Goal: Task Accomplishment & Management: Use online tool/utility

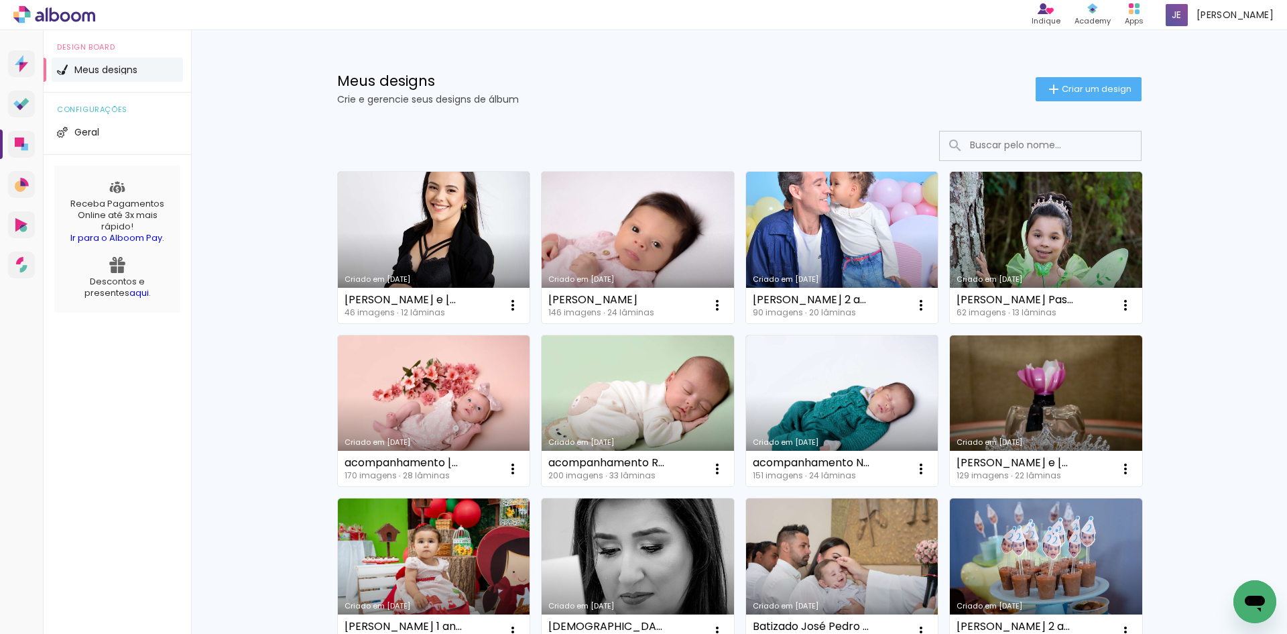
click at [615, 191] on link "Criado em [DATE]" at bounding box center [638, 248] width 192 height 152
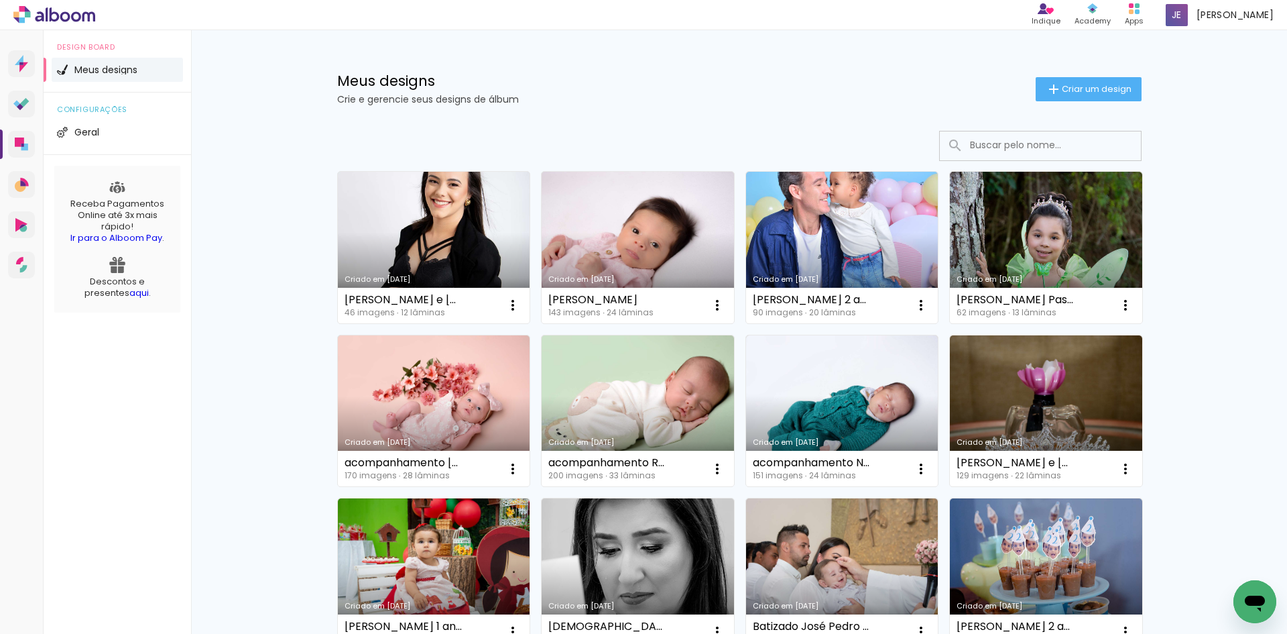
click at [400, 218] on link "Criado em [DATE]" at bounding box center [434, 248] width 192 height 152
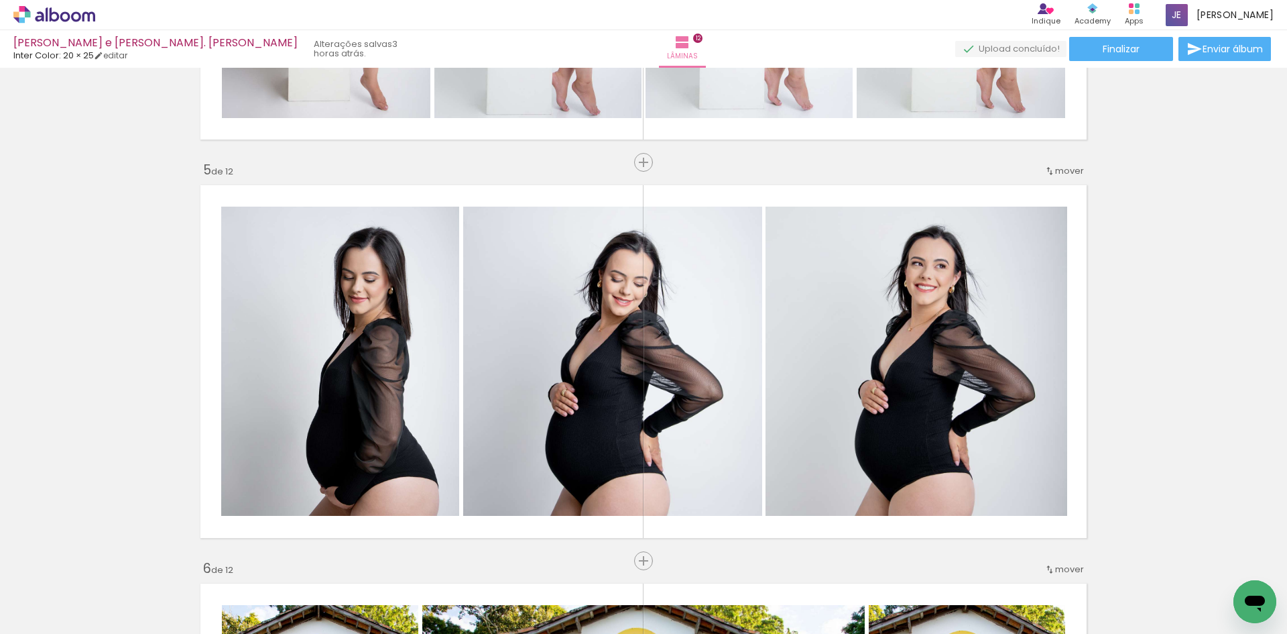
scroll to position [1609, 0]
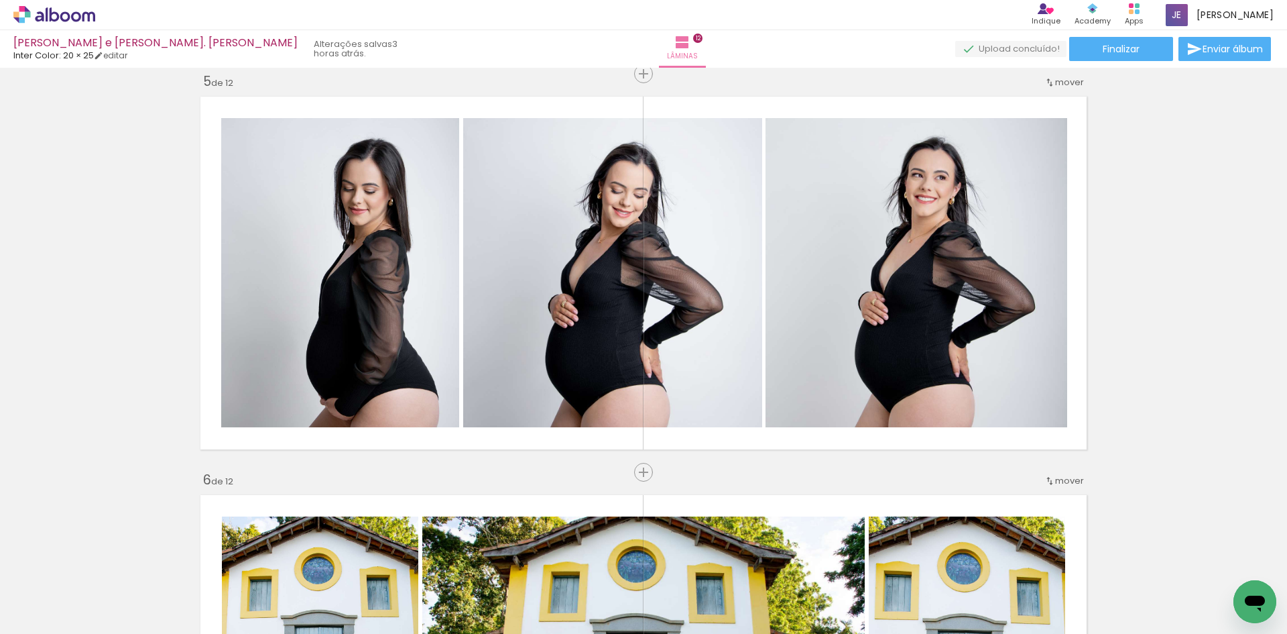
click at [0, 0] on input "Todas as fotos" at bounding box center [0, 0] width 0 height 0
click at [0, 0] on slot "Não utilizadas" at bounding box center [0, 0] width 0 height 0
type input "Não utilizadas"
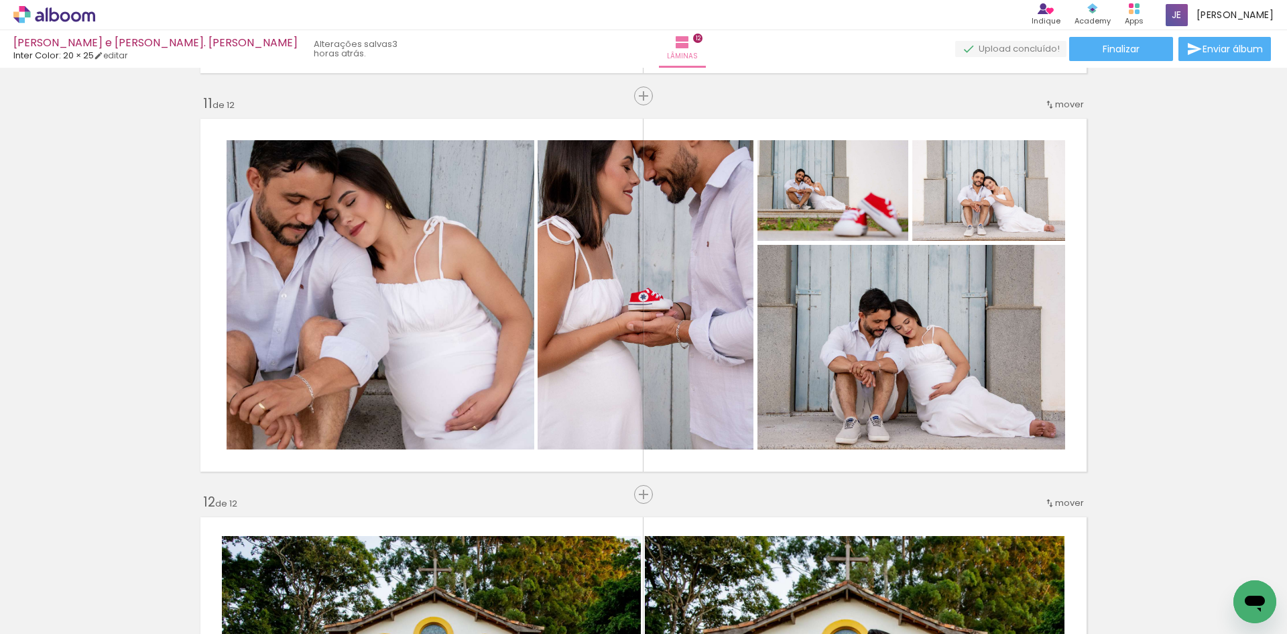
scroll to position [4022, 0]
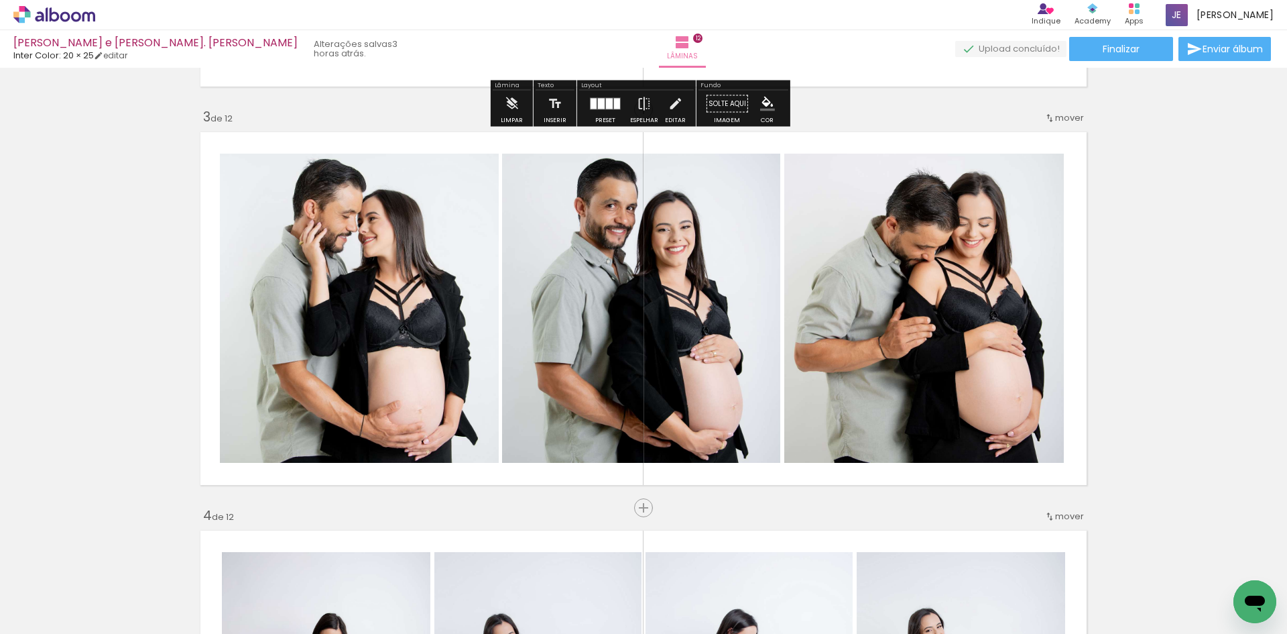
scroll to position [804, 0]
